Goal: Information Seeking & Learning: Find specific fact

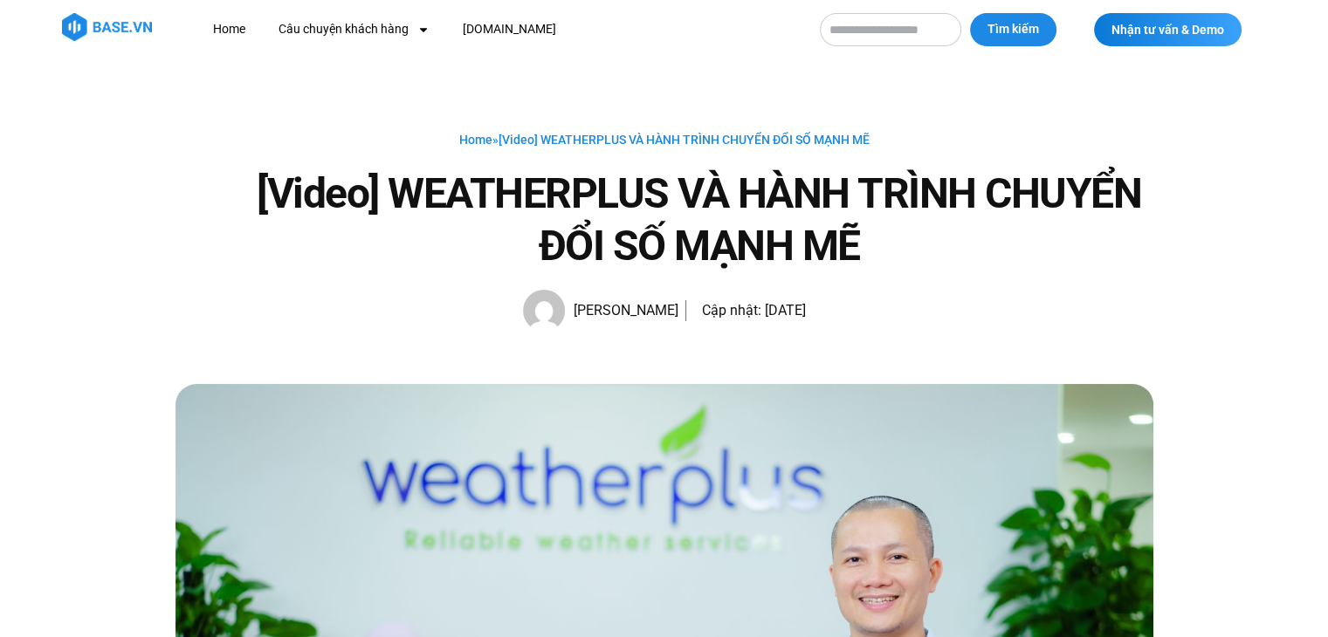
click at [86, 19] on img at bounding box center [107, 27] width 90 height 28
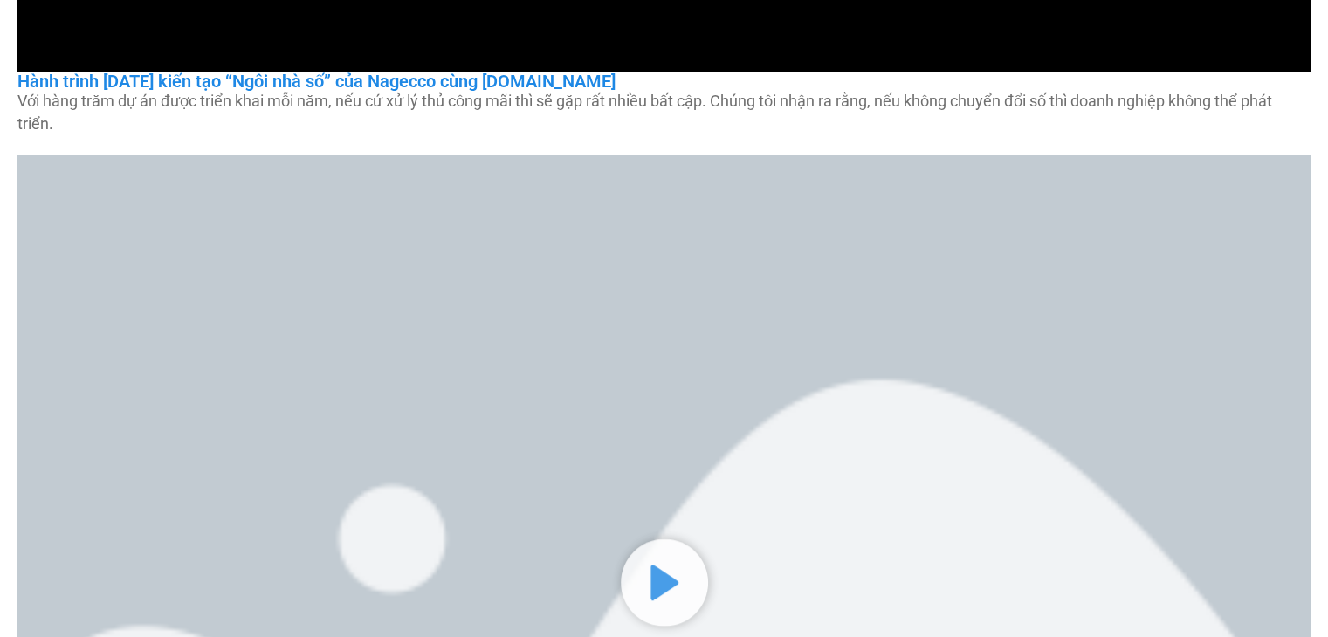
scroll to position [698, 0]
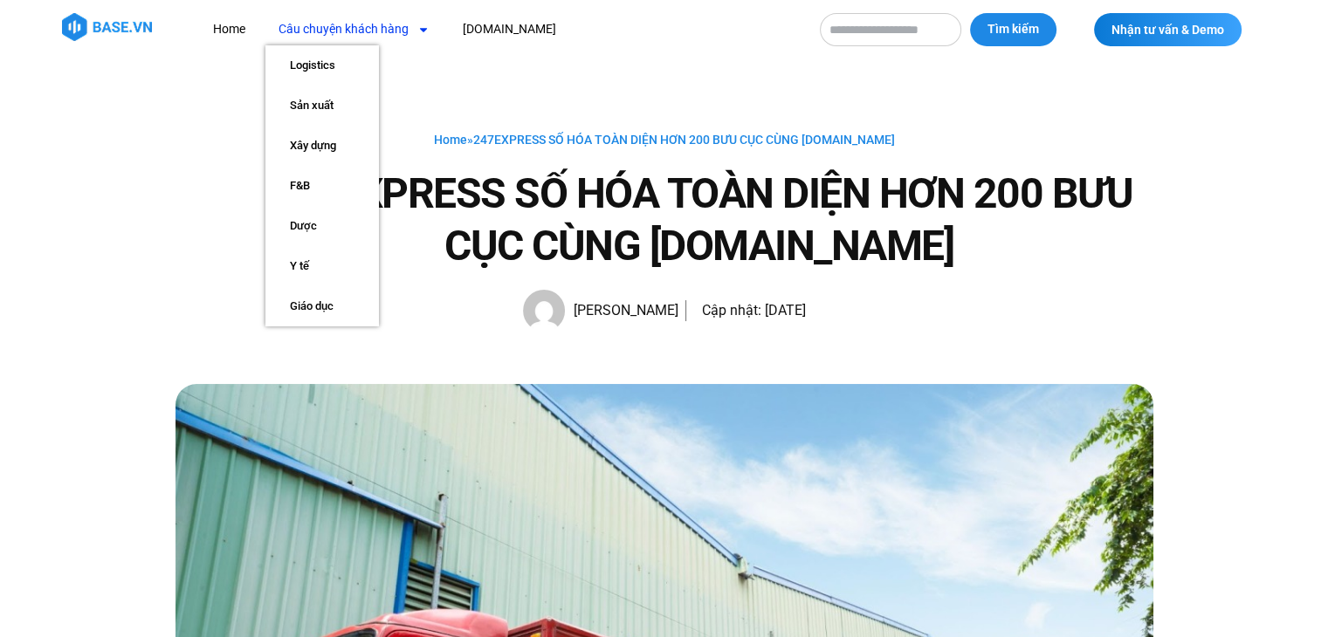
click at [308, 27] on link "Câu chuyện khách hàng" at bounding box center [353, 29] width 177 height 32
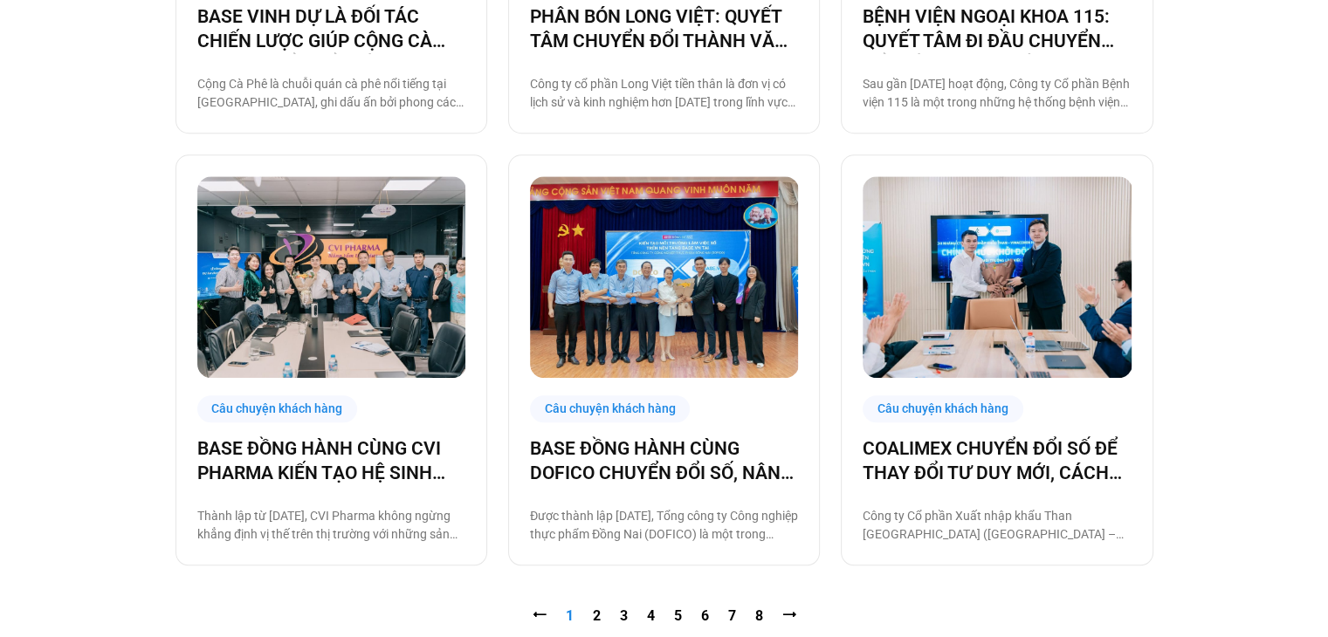
scroll to position [1742, 0]
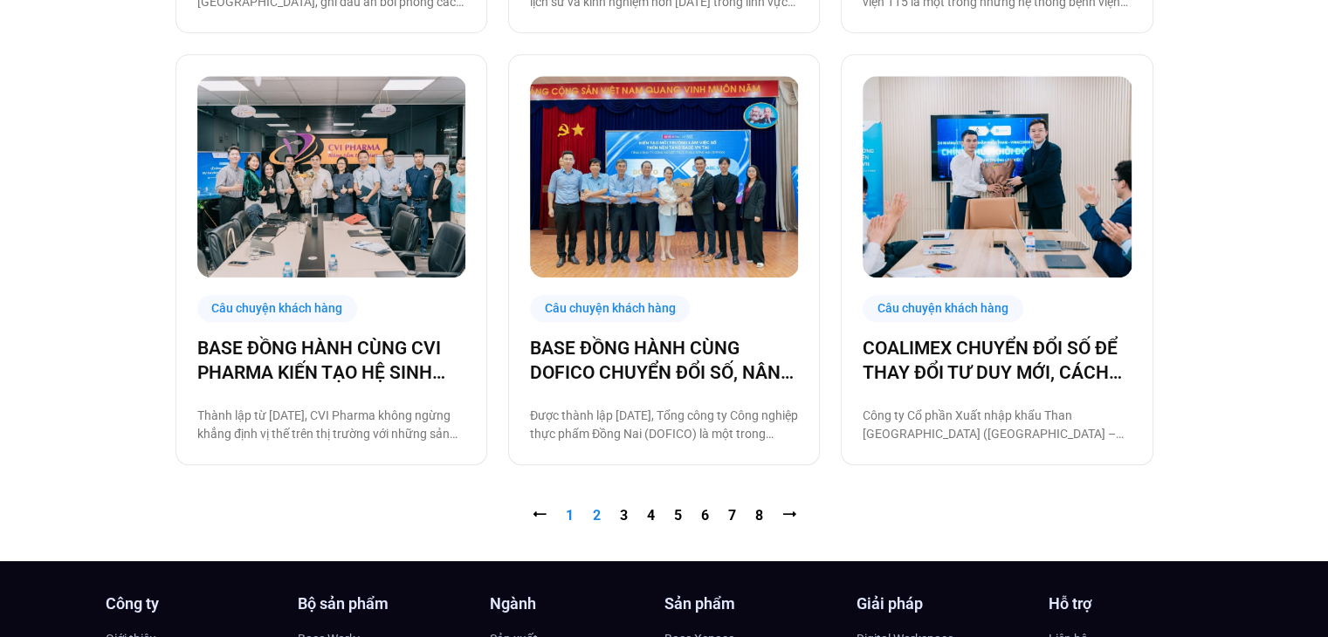
click at [596, 515] on link "Trang 2" at bounding box center [597, 515] width 8 height 17
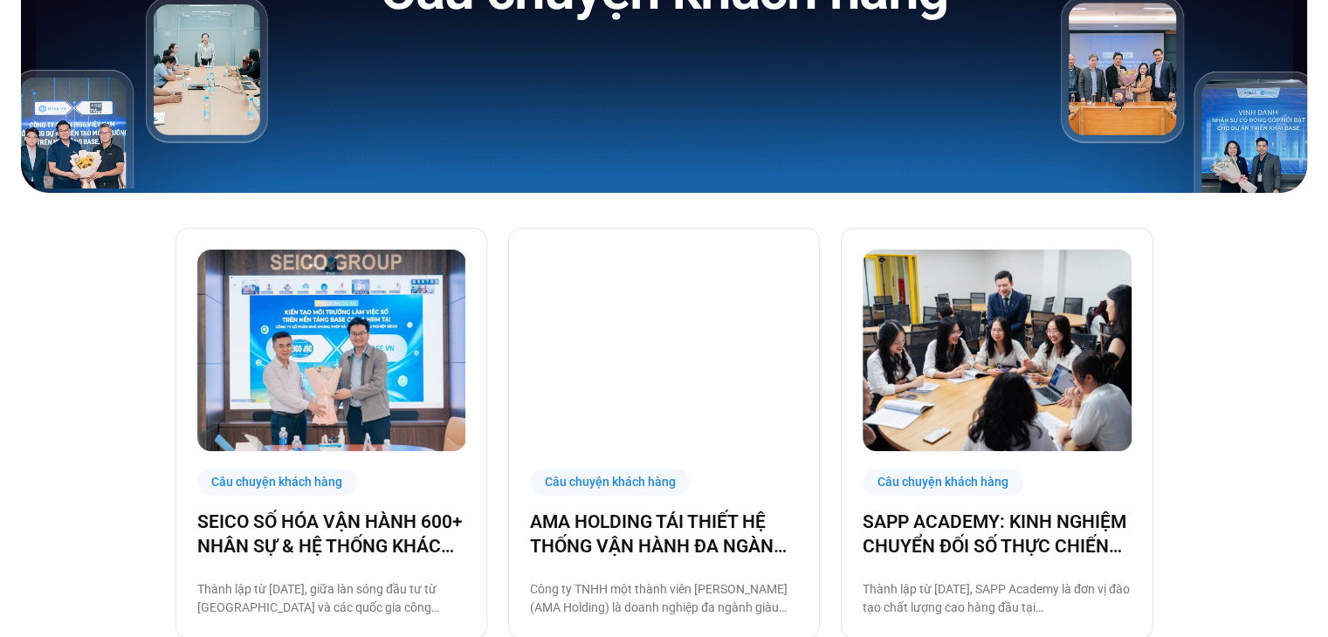
scroll to position [437, 0]
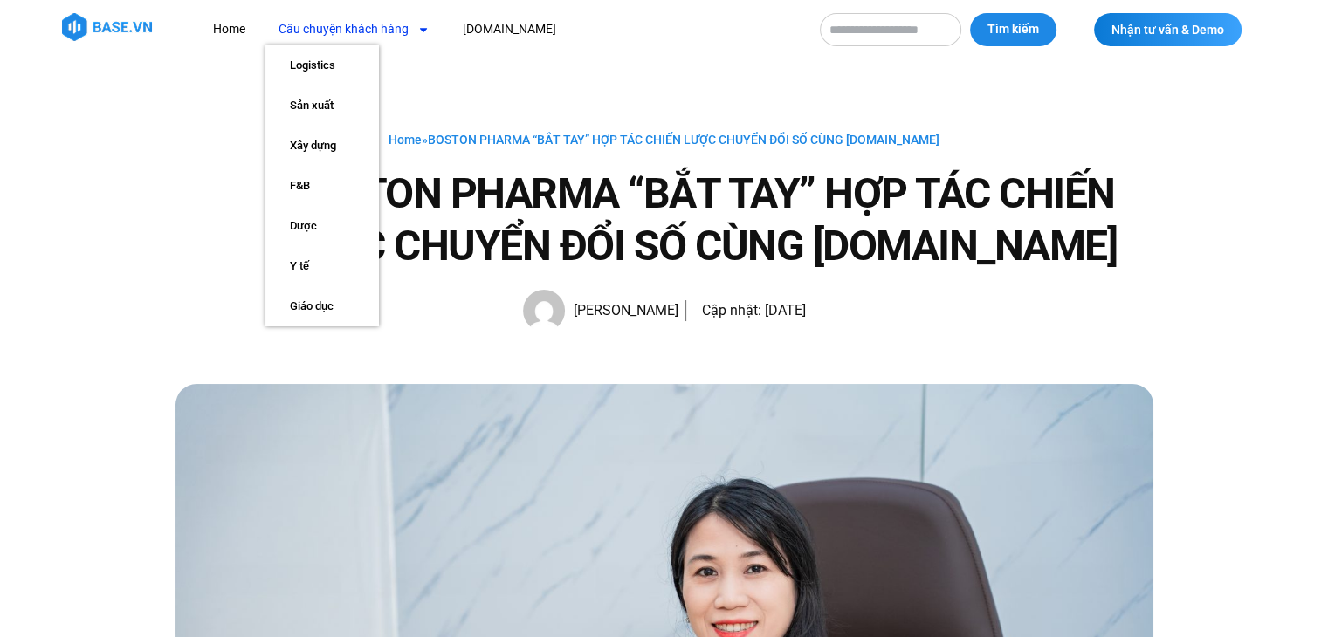
click at [342, 32] on link "Câu chuyện khách hàng" at bounding box center [353, 29] width 177 height 32
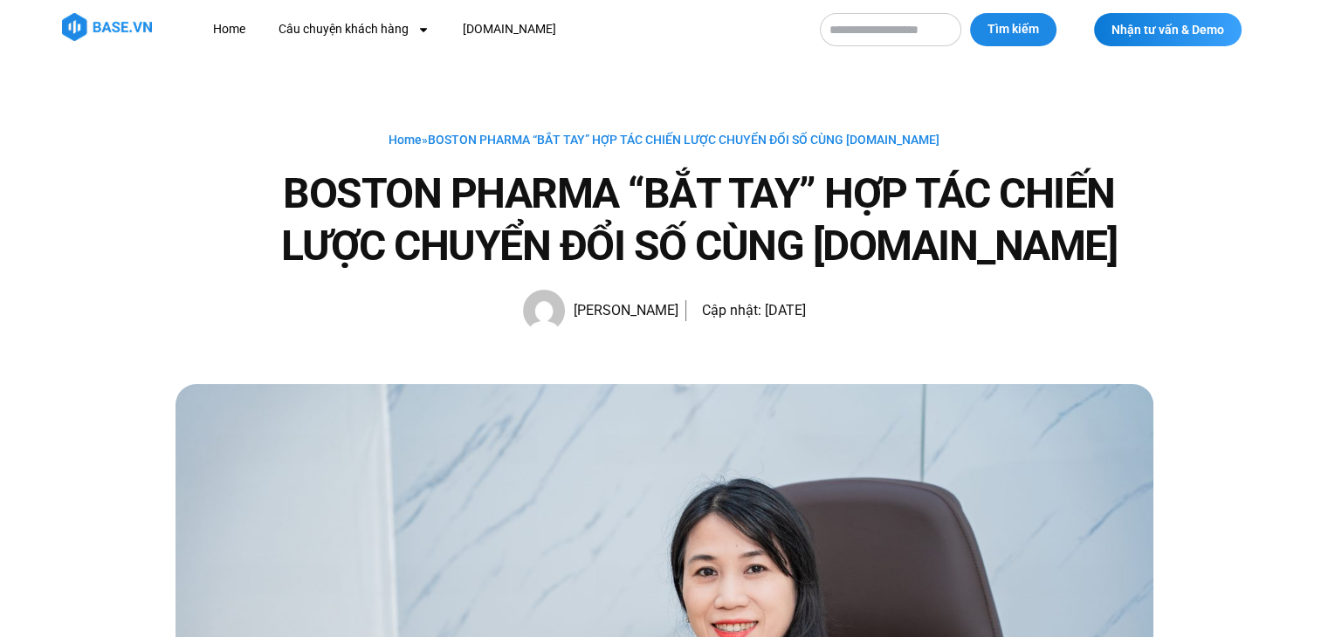
click at [734, 136] on span "BOSTON PHARMA “BẮT TAY” HỢP TÁC CHIẾN LƯỢC CHUYỂN ĐỔI SỐ CÙNG BASE.VN" at bounding box center [684, 140] width 512 height 14
click at [422, 138] on link "Home" at bounding box center [405, 140] width 33 height 14
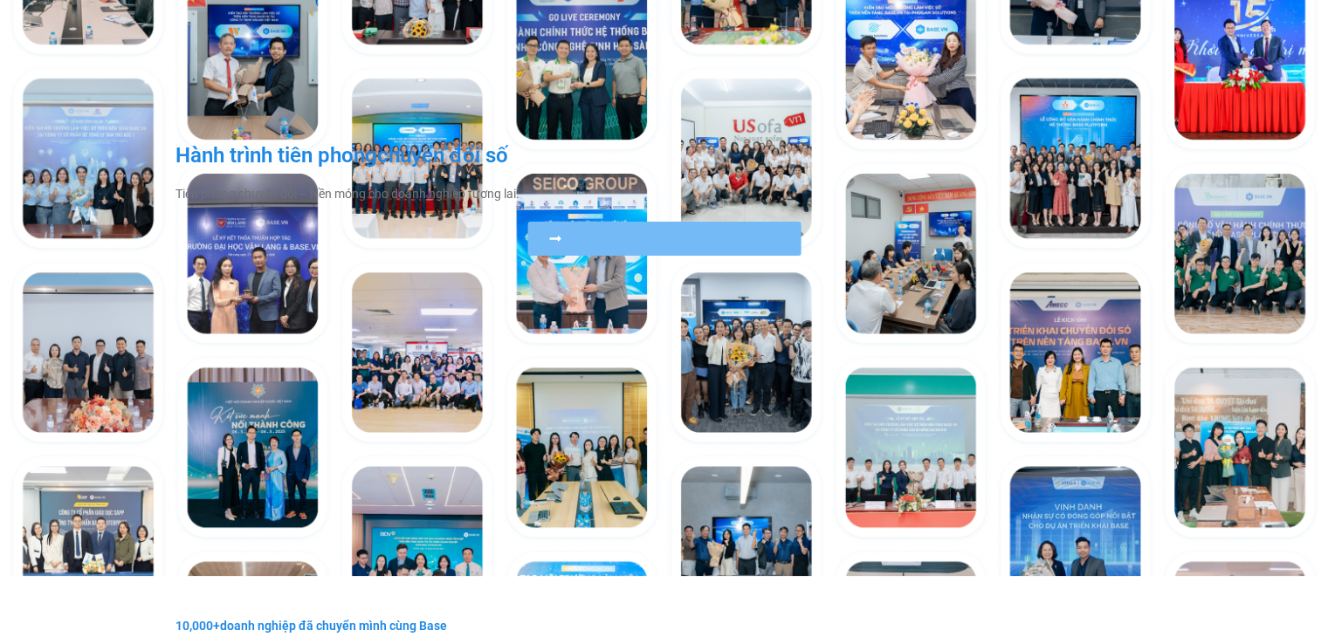
click at [674, 238] on span "Xem toàn bộ câu chuyện khách hàng" at bounding box center [673, 238] width 214 height 13
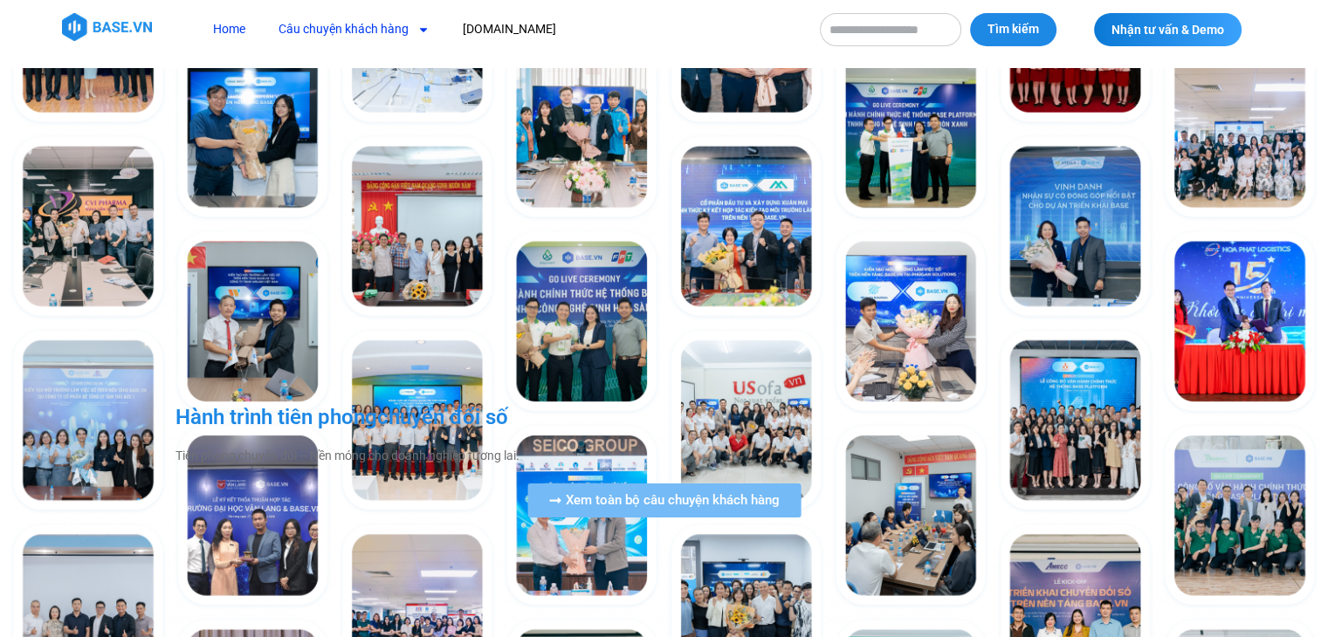
click at [352, 30] on link "Câu chuyện khách hàng" at bounding box center [353, 29] width 177 height 32
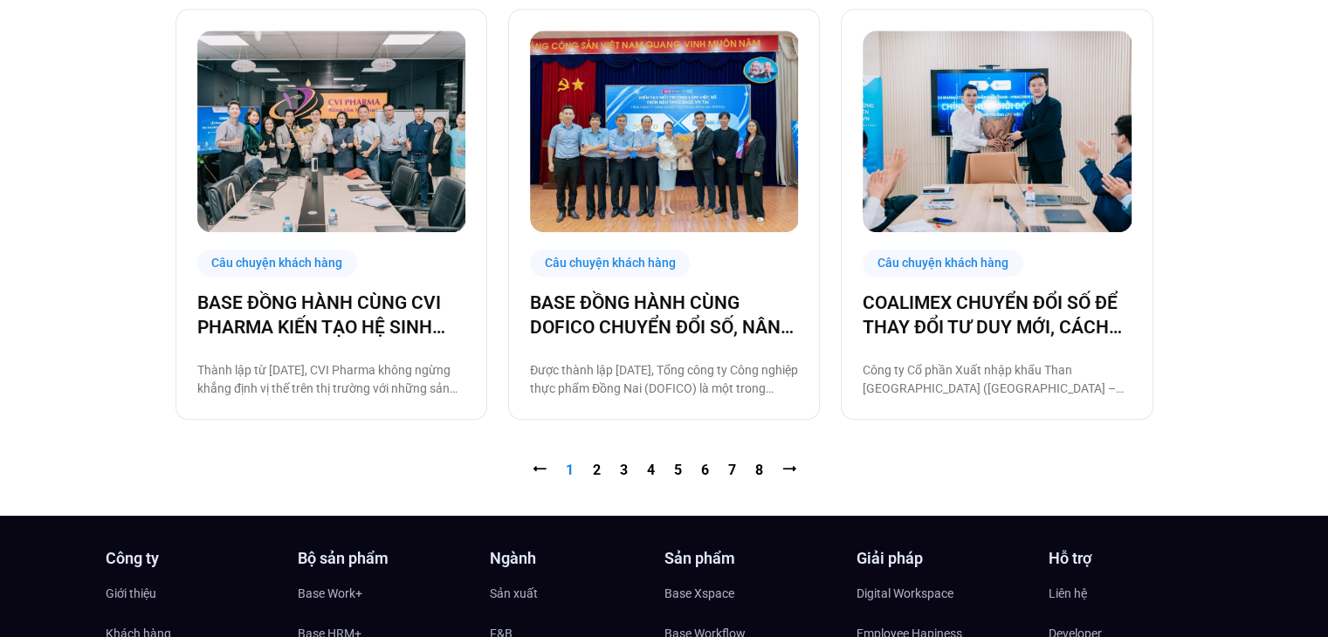
scroll to position [1834, 0]
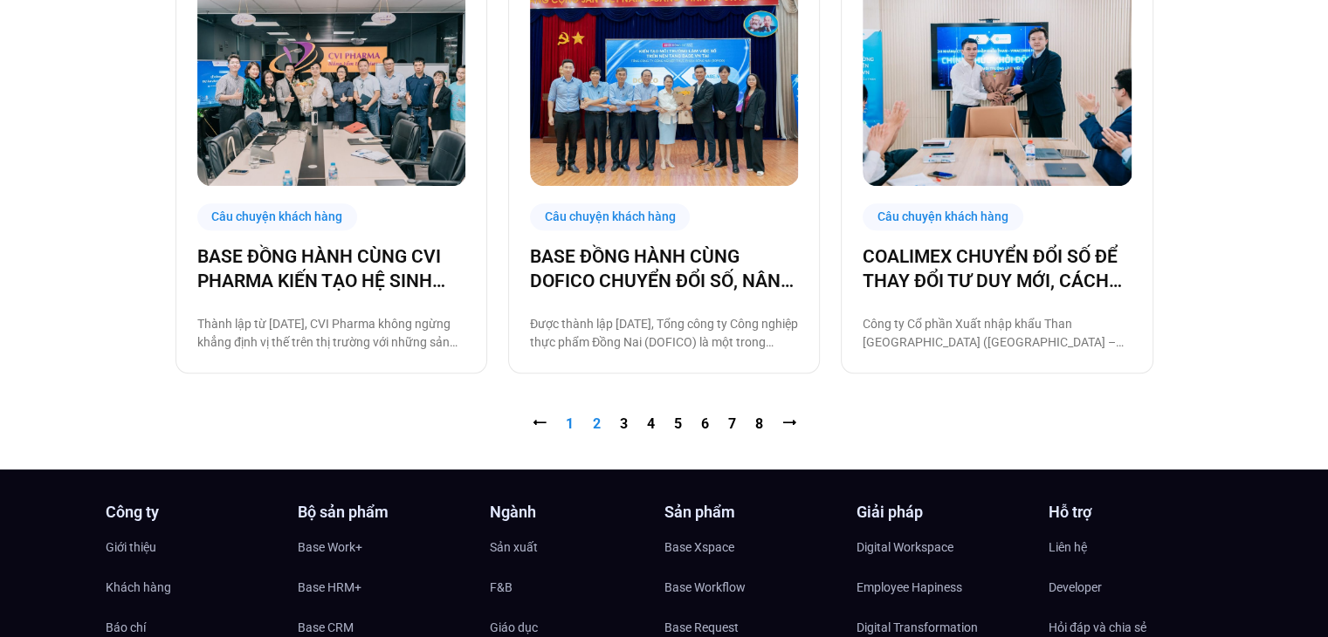
click at [593, 428] on link "Trang 2" at bounding box center [597, 424] width 8 height 17
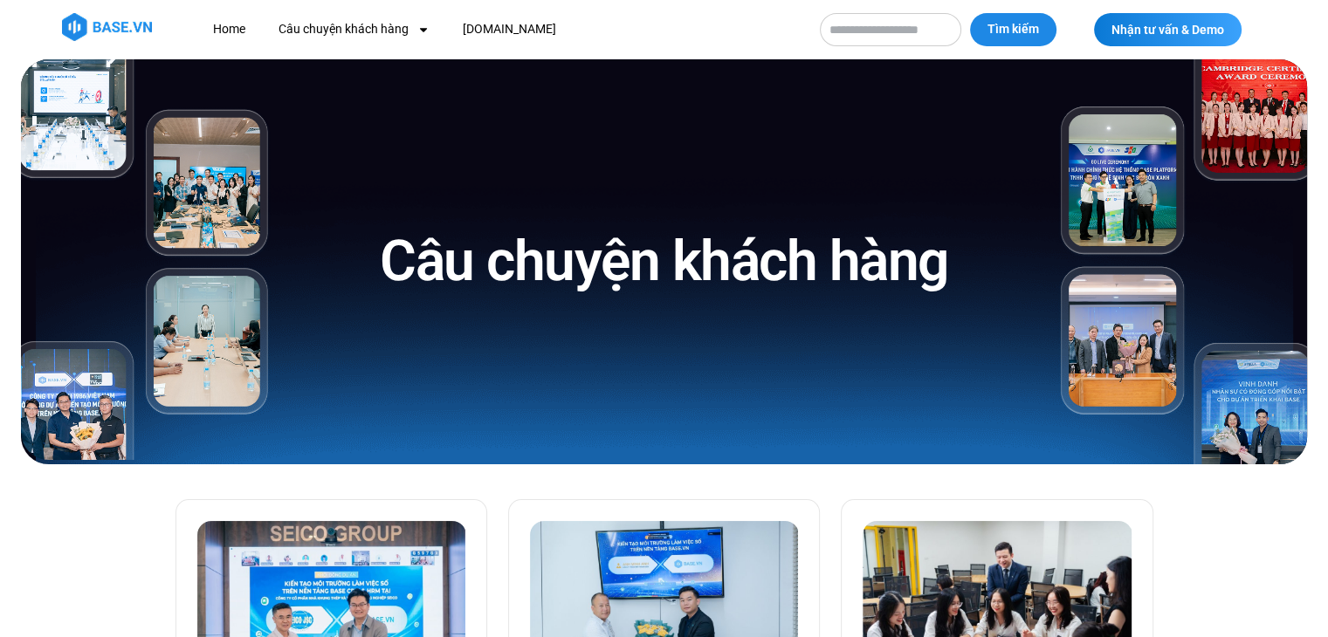
click at [872, 42] on input "Tìm kiếm" at bounding box center [890, 29] width 141 height 33
type input "**********"
click at [970, 13] on button "Tìm kiếm" at bounding box center [1013, 29] width 86 height 33
drag, startPoint x: 872, startPoint y: 42, endPoint x: 882, endPoint y: 36, distance: 11.4
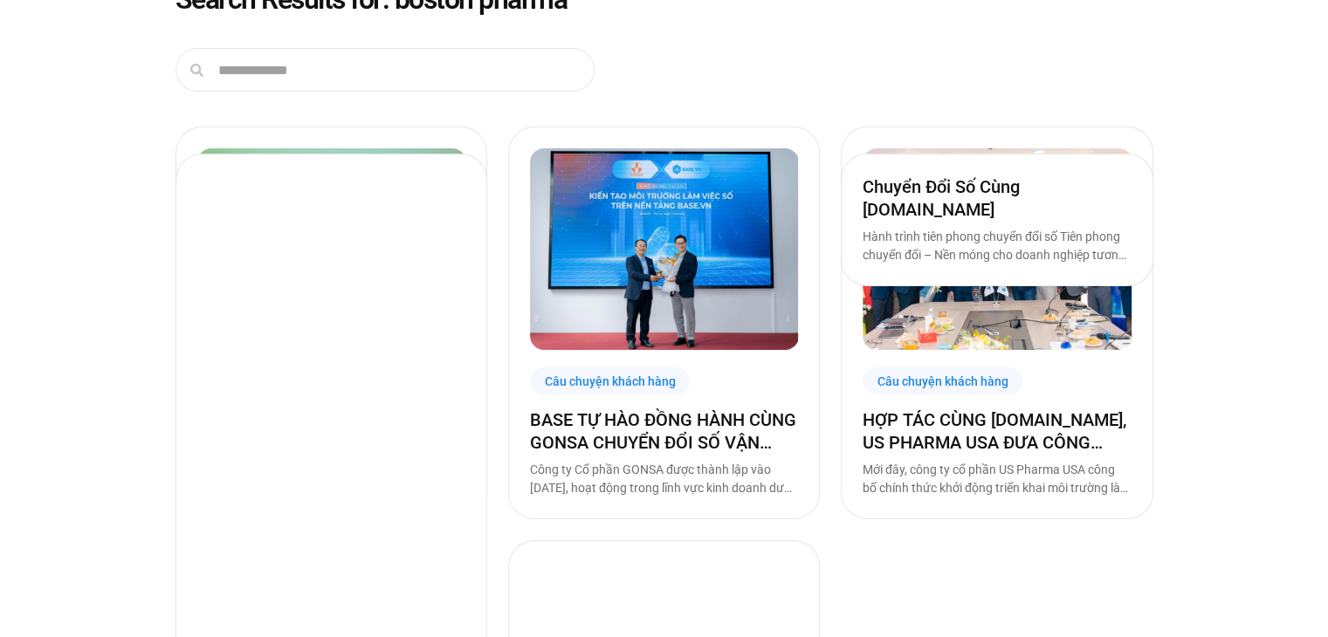
scroll to position [175, 0]
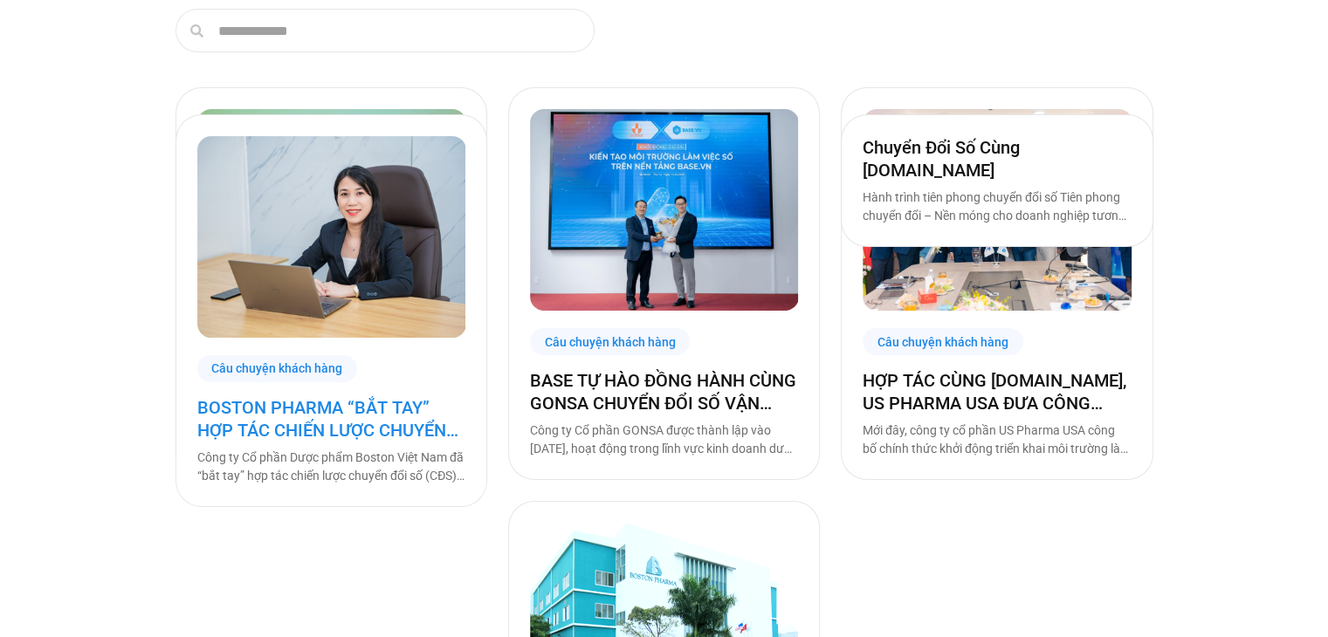
click at [375, 418] on link "BOSTON PHARMA “BẮT TAY” HỢP TÁC CHIẾN LƯỢC CHUYỂN ĐỔI SỐ CÙNG [DOMAIN_NAME]" at bounding box center [331, 418] width 268 height 45
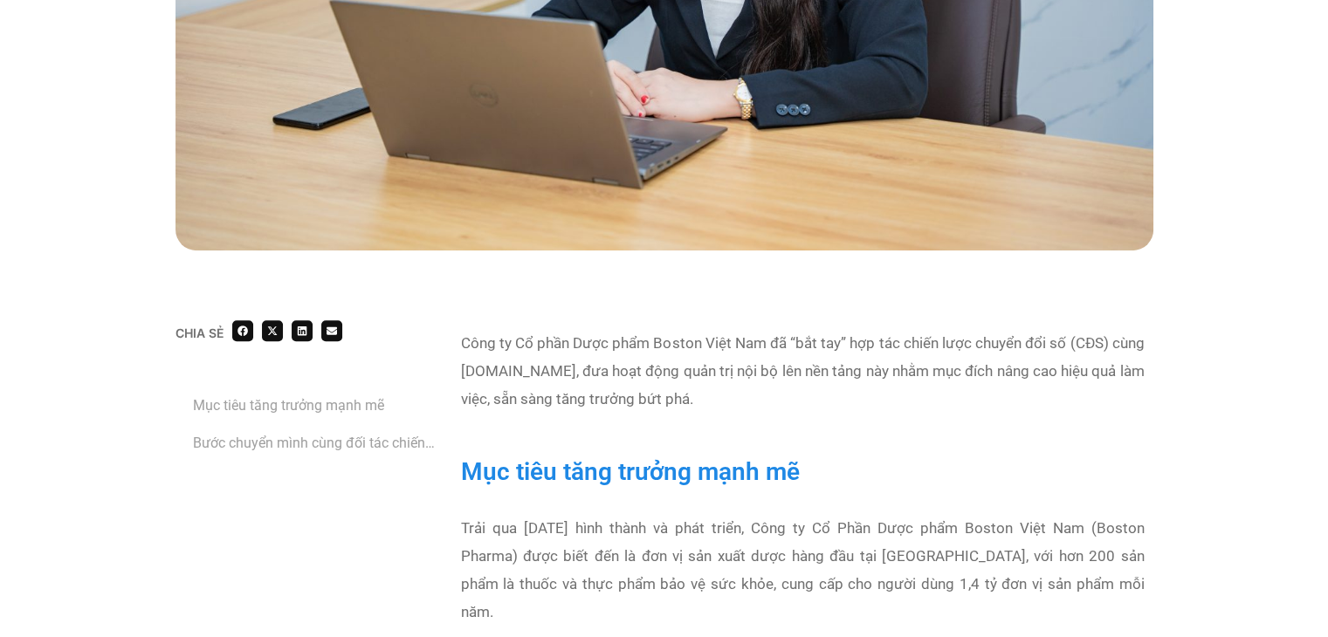
scroll to position [262, 0]
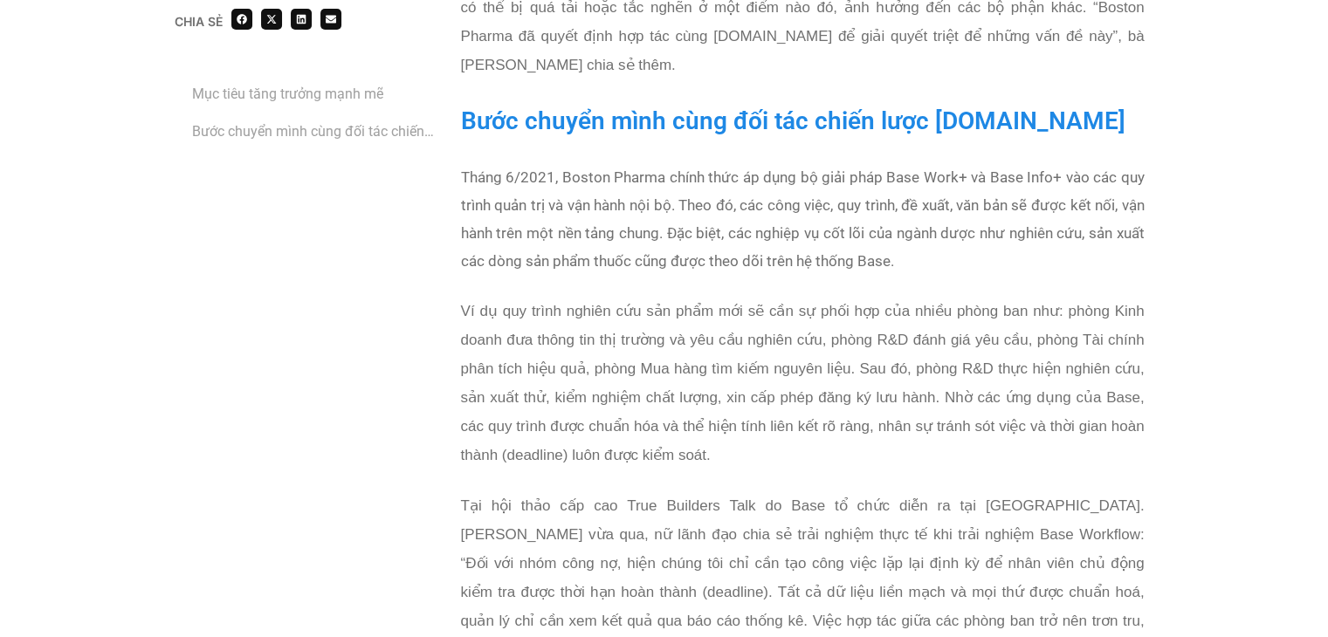
scroll to position [1659, 0]
